Goal: Information Seeking & Learning: Learn about a topic

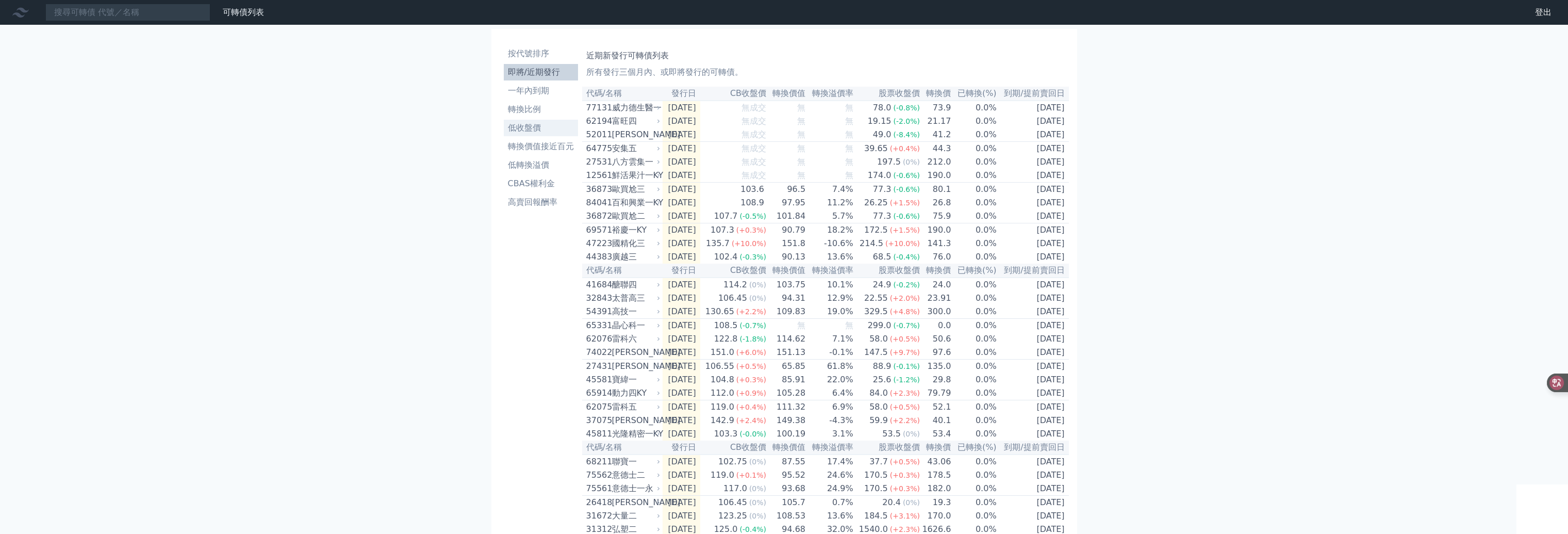
click at [517, 132] on li "低收盤價" at bounding box center [541, 128] width 74 height 12
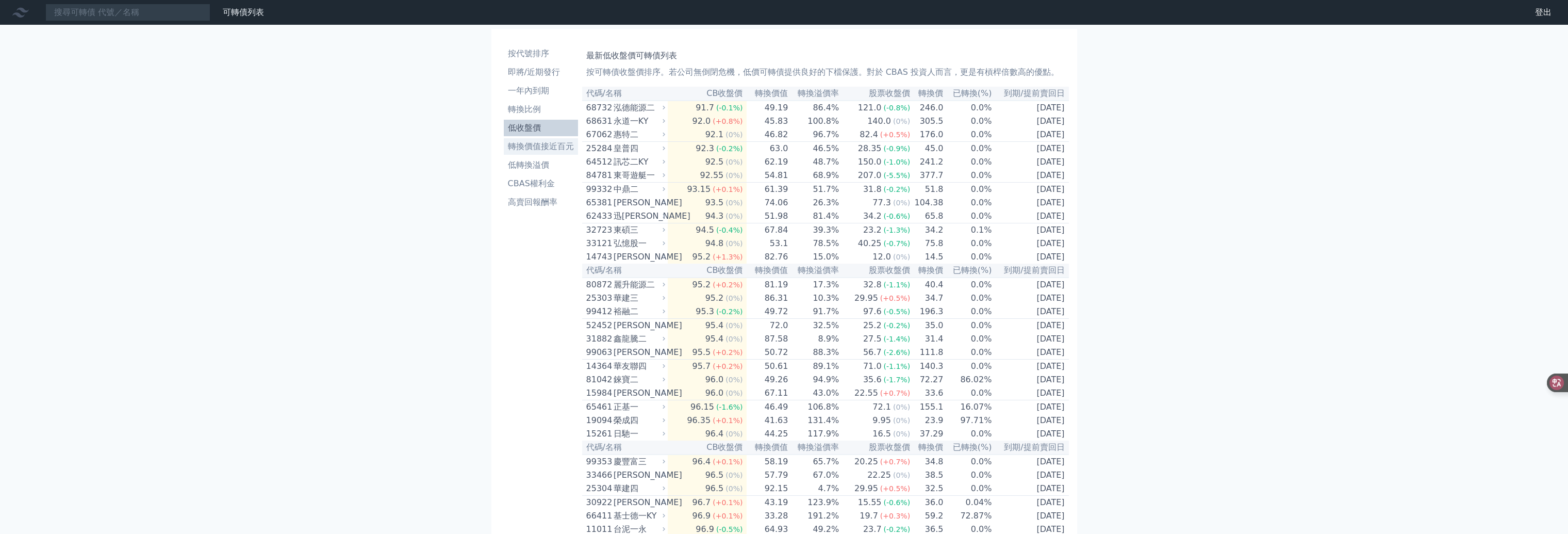
click at [517, 148] on li "轉換價值接近百元" at bounding box center [541, 147] width 74 height 12
